Goal: Task Accomplishment & Management: Use online tool/utility

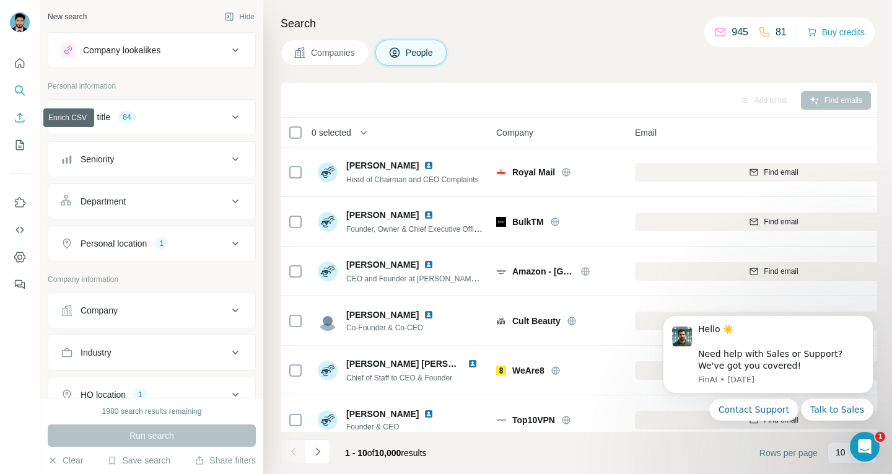
click at [22, 116] on icon "Enrich CSV" at bounding box center [19, 117] width 9 height 9
click at [27, 113] on button "Enrich CSV" at bounding box center [20, 118] width 20 height 22
click at [22, 115] on icon "Enrich CSV" at bounding box center [20, 118] width 12 height 12
click at [76, 115] on div "Job title 84" at bounding box center [144, 117] width 167 height 12
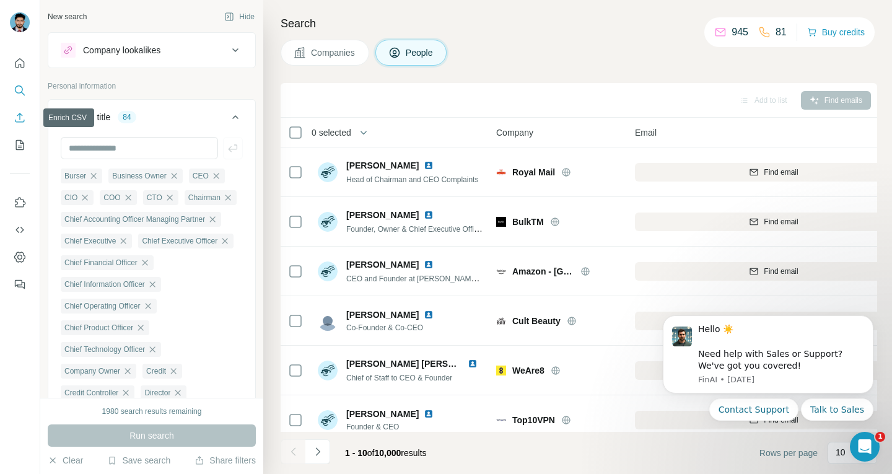
click at [15, 118] on icon "Enrich CSV" at bounding box center [20, 118] width 12 height 12
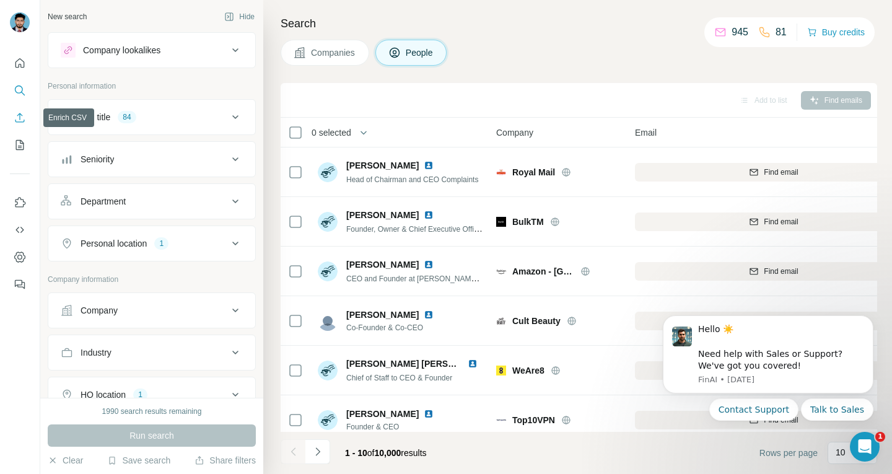
click at [12, 121] on button "Enrich CSV" at bounding box center [20, 118] width 20 height 22
click at [19, 118] on icon "Enrich CSV" at bounding box center [20, 118] width 12 height 12
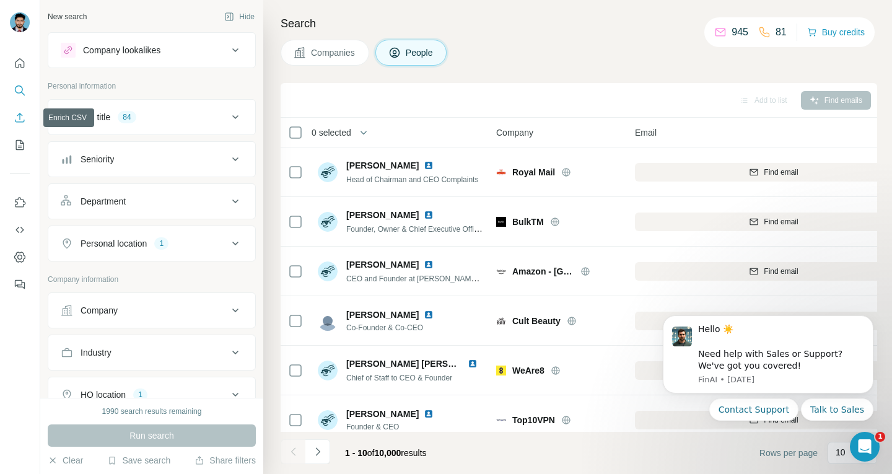
click at [19, 118] on icon "Enrich CSV" at bounding box center [20, 118] width 12 height 12
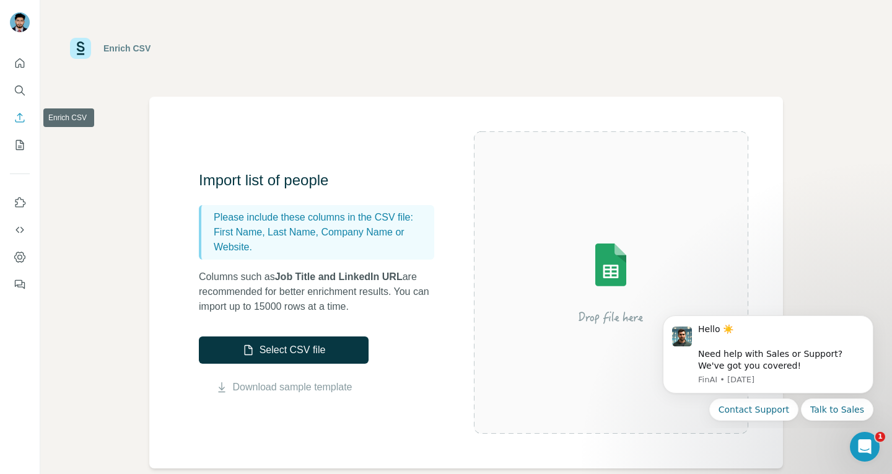
click at [19, 118] on icon "Enrich CSV" at bounding box center [20, 118] width 12 height 12
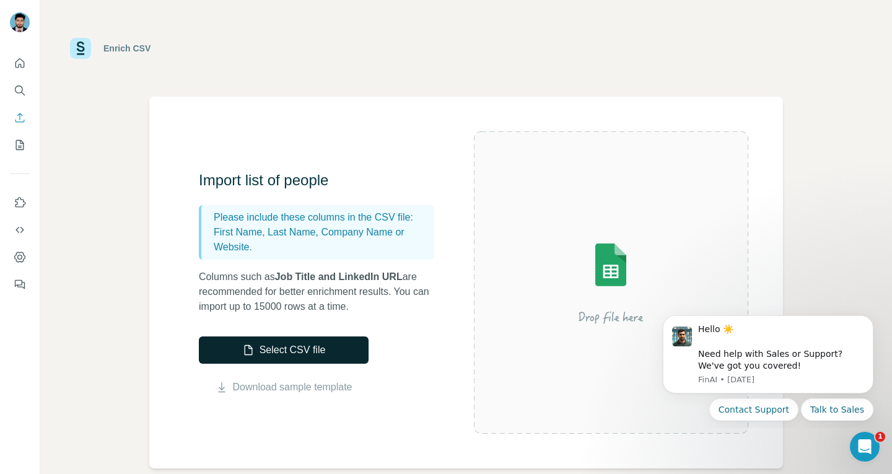
click at [291, 358] on button "Select CSV file" at bounding box center [284, 349] width 170 height 27
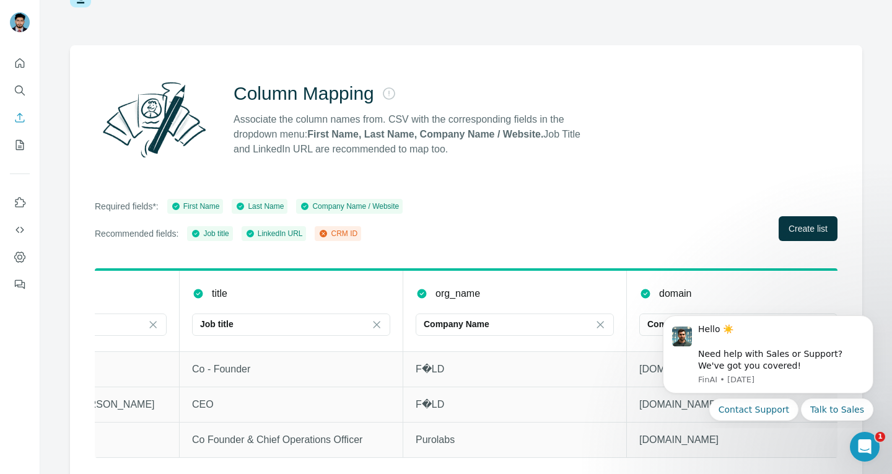
scroll to position [0, 609]
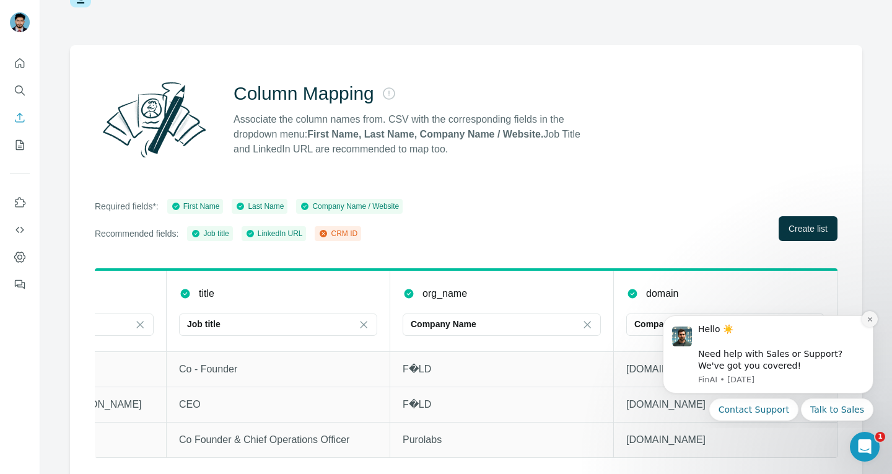
click at [870, 321] on icon "Dismiss notification" at bounding box center [870, 319] width 7 height 7
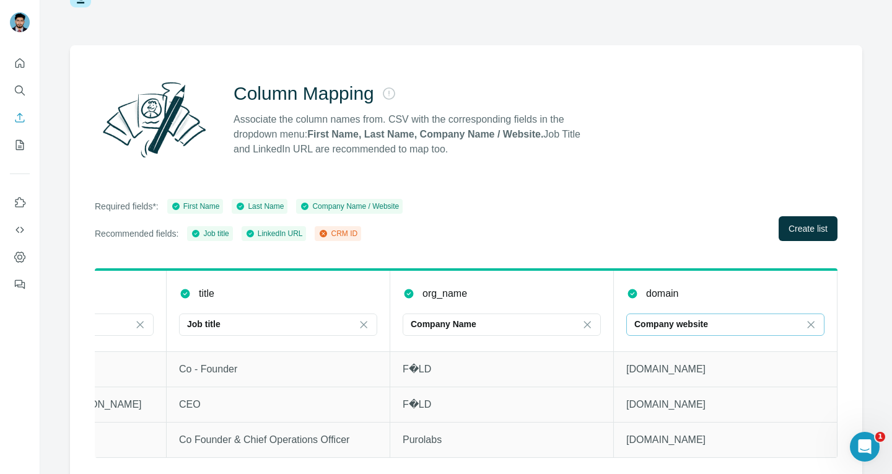
scroll to position [66, 0]
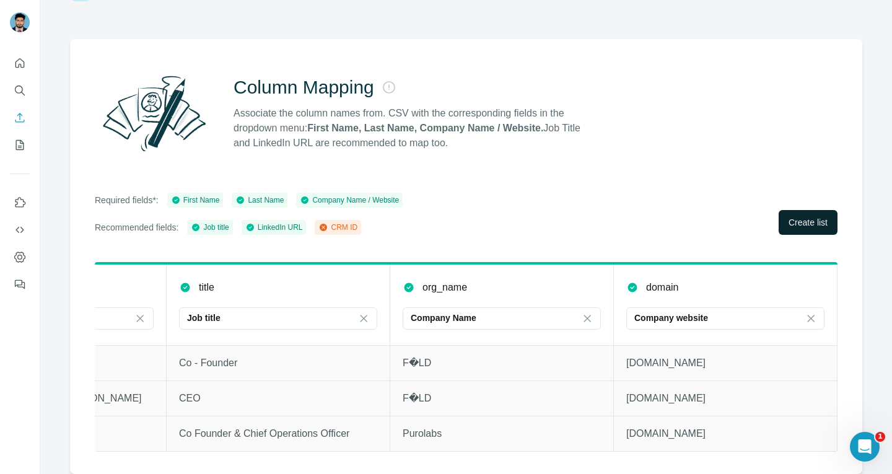
click at [802, 216] on span "Create list" at bounding box center [808, 222] width 39 height 12
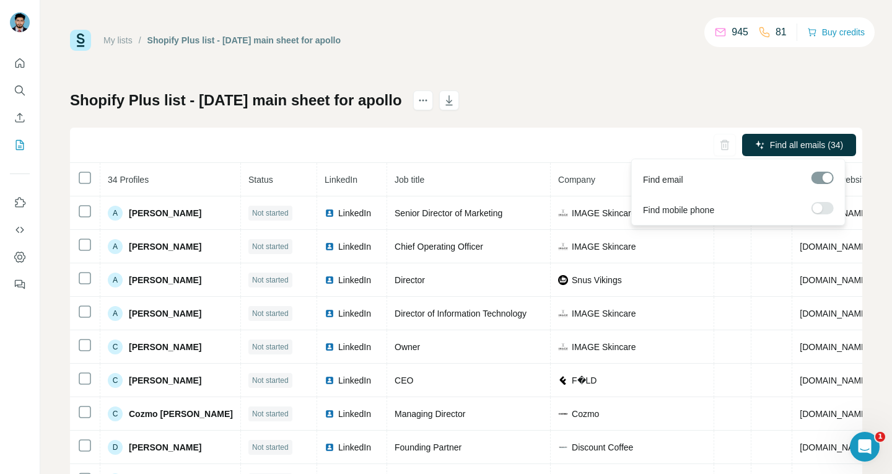
click at [825, 205] on label at bounding box center [823, 208] width 22 height 12
click at [773, 144] on span "Find all emails & mobiles (34)" at bounding box center [786, 145] width 114 height 12
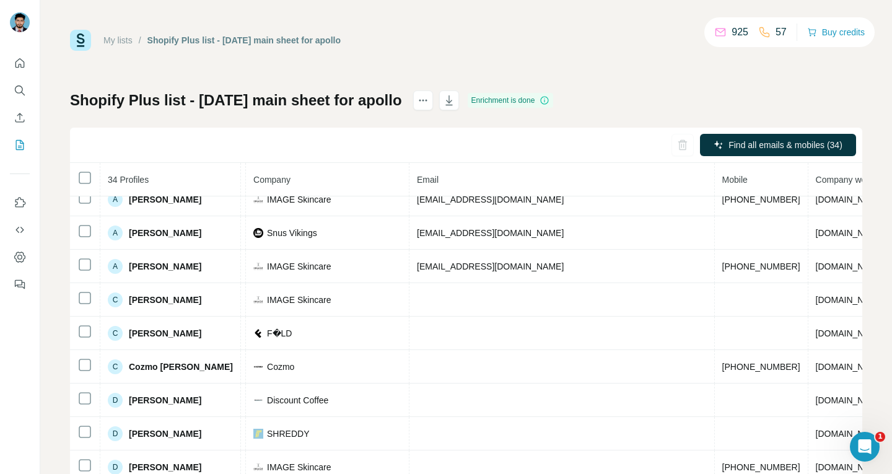
click at [459, 97] on div at bounding box center [436, 100] width 46 height 20
click at [452, 100] on icon "button" at bounding box center [448, 100] width 7 height 10
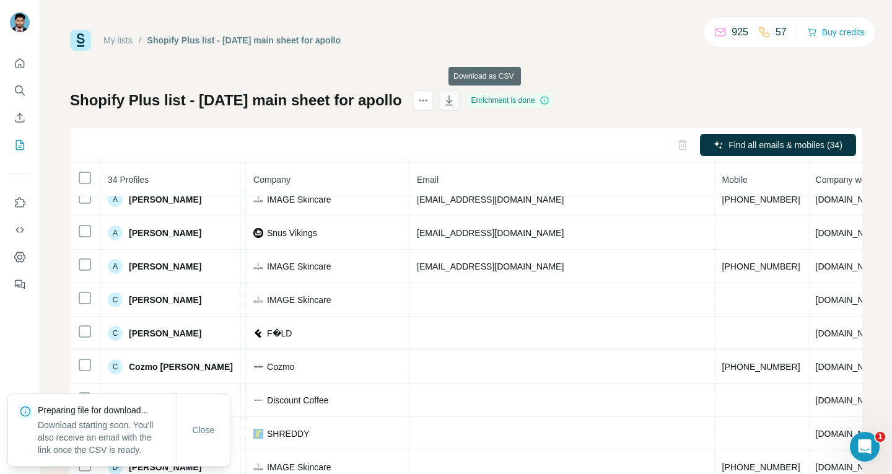
click at [452, 100] on icon "button" at bounding box center [448, 100] width 7 height 10
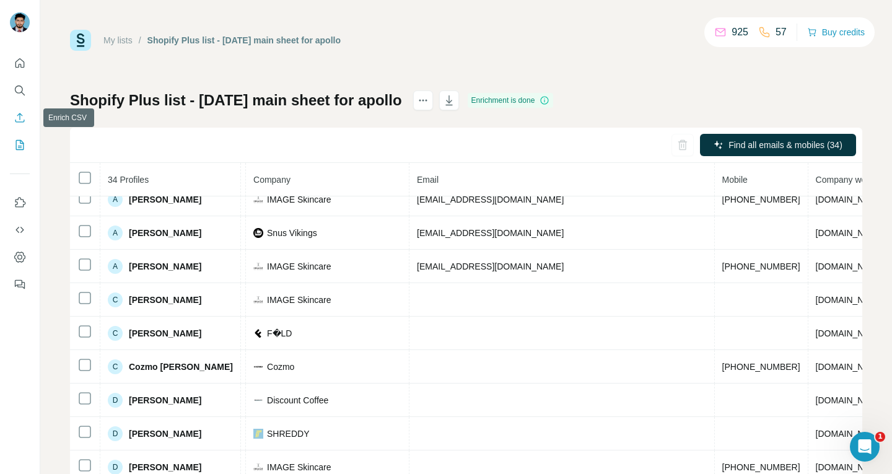
click at [26, 115] on button "Enrich CSV" at bounding box center [20, 118] width 20 height 22
click at [66, 115] on div "My lists / Shopify Plus list - 29 Sept 2025 main sheet for apollo 925 57 Buy cr…" at bounding box center [466, 237] width 852 height 474
click at [14, 117] on icon "Enrich CSV" at bounding box center [20, 118] width 12 height 12
click at [15, 116] on icon "Enrich CSV" at bounding box center [20, 118] width 12 height 12
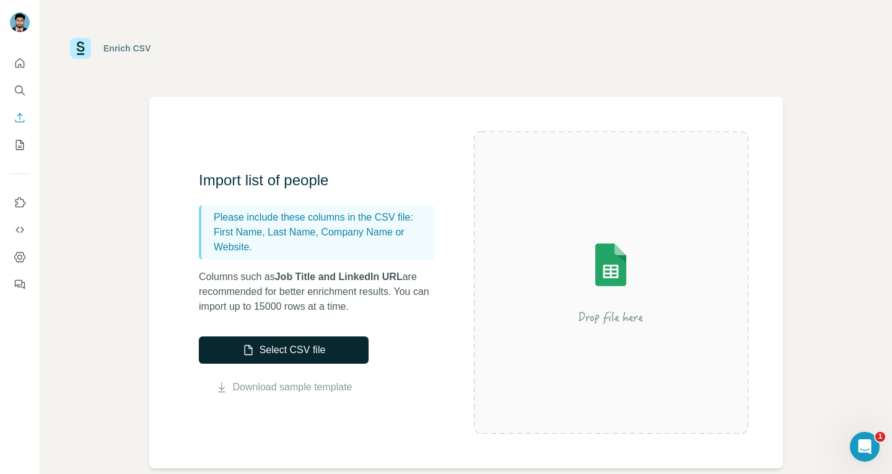
click at [291, 354] on button "Select CSV file" at bounding box center [284, 349] width 170 height 27
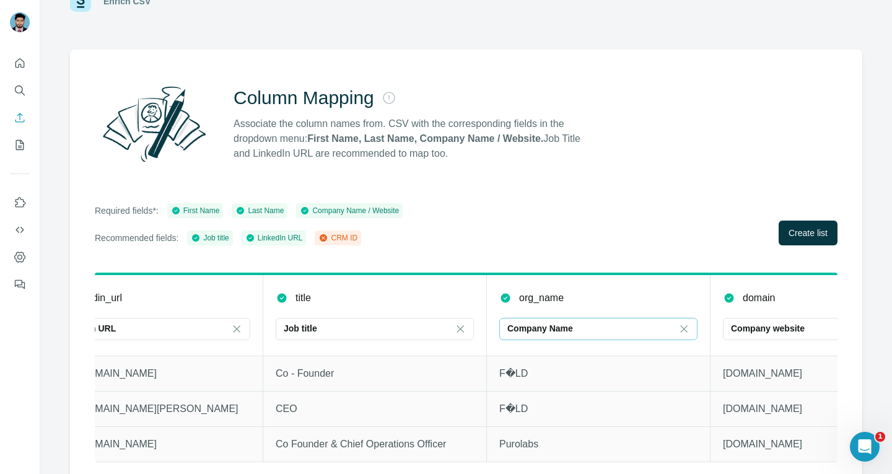
scroll to position [0, 609]
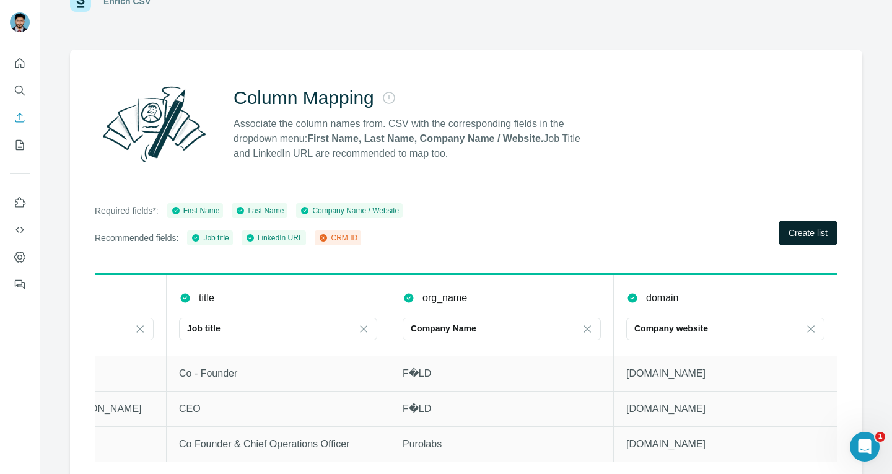
click at [789, 230] on span "Create list" at bounding box center [808, 233] width 39 height 12
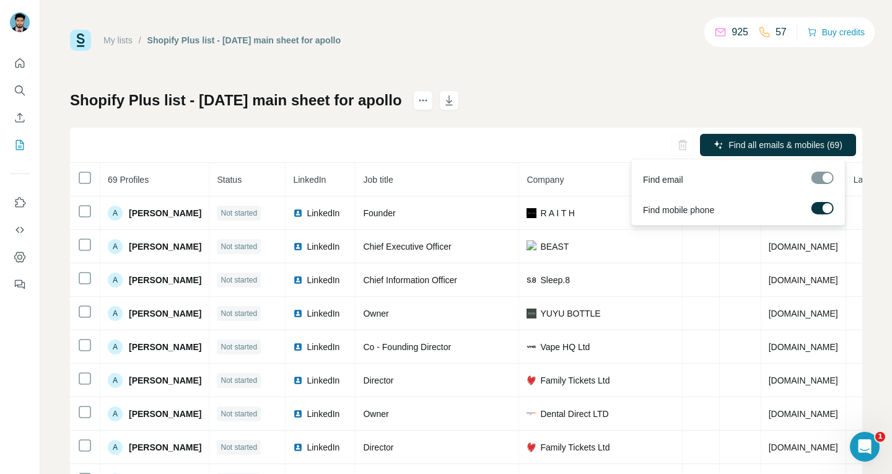
click at [818, 205] on label at bounding box center [823, 208] width 22 height 12
click at [797, 146] on span "Find all emails (69)" at bounding box center [806, 145] width 73 height 12
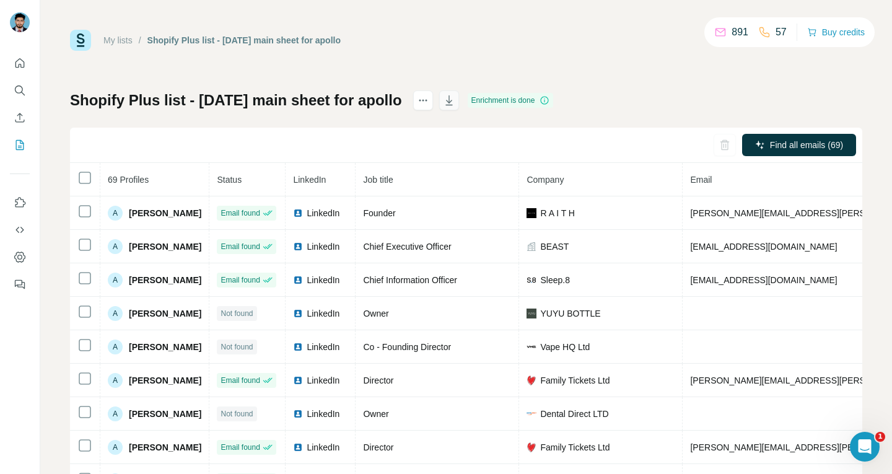
click at [455, 102] on icon "button" at bounding box center [449, 100] width 12 height 12
click at [452, 105] on icon "button" at bounding box center [448, 100] width 7 height 10
